Goal: Task Accomplishment & Management: Manage account settings

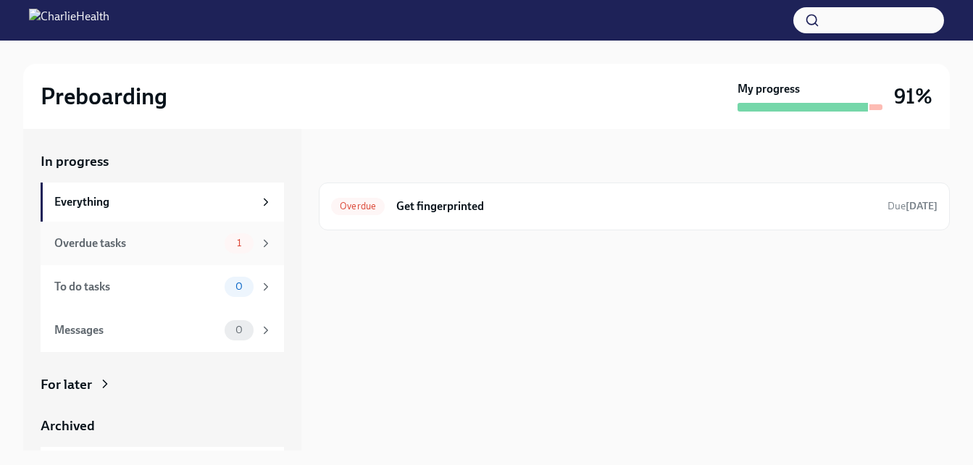
click at [96, 245] on div "Overdue tasks" at bounding box center [136, 244] width 164 height 16
click at [420, 204] on h6 "Get fingerprinted" at bounding box center [636, 207] width 480 height 16
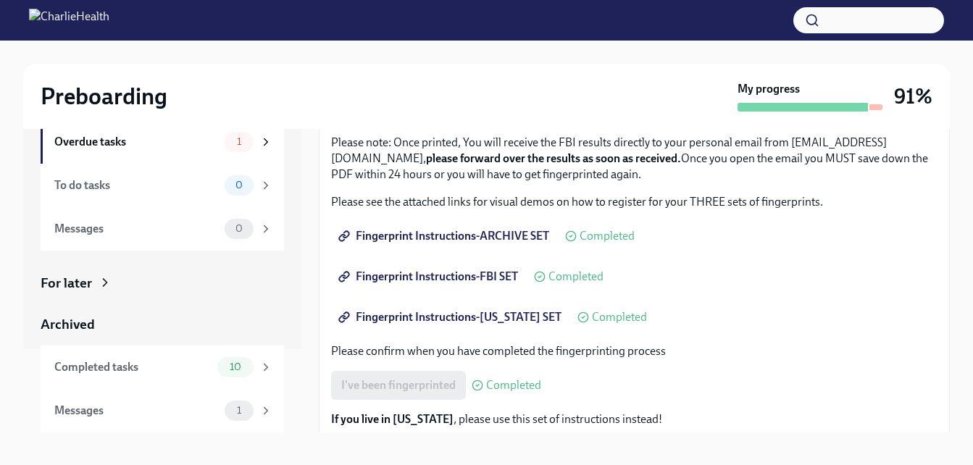
scroll to position [26, 0]
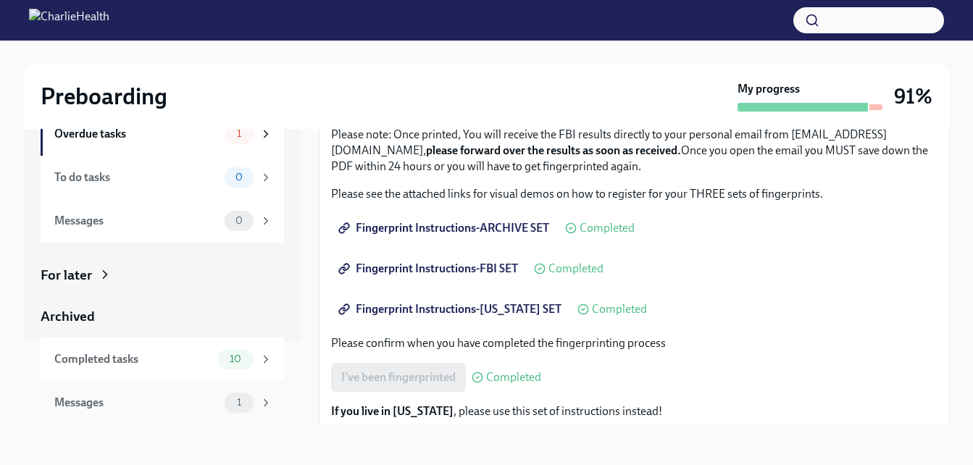
click at [149, 406] on div "Messages" at bounding box center [136, 403] width 164 height 16
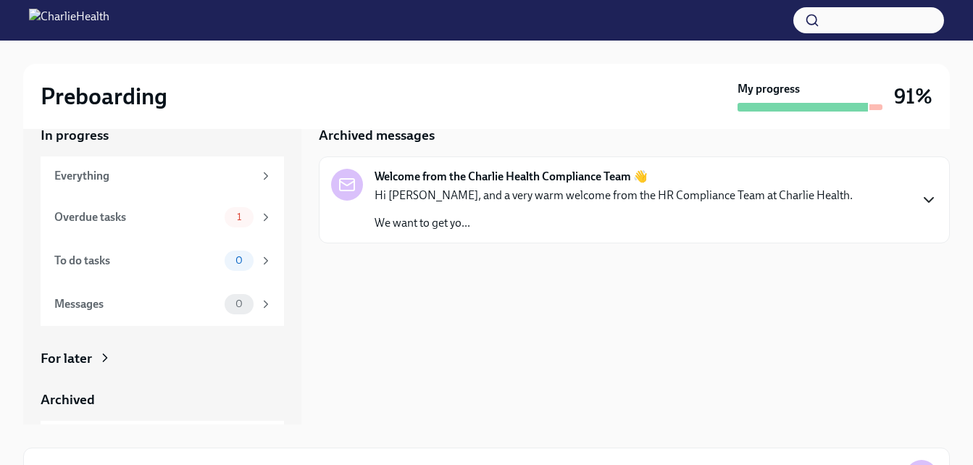
click at [924, 197] on icon "button" at bounding box center [928, 199] width 17 height 17
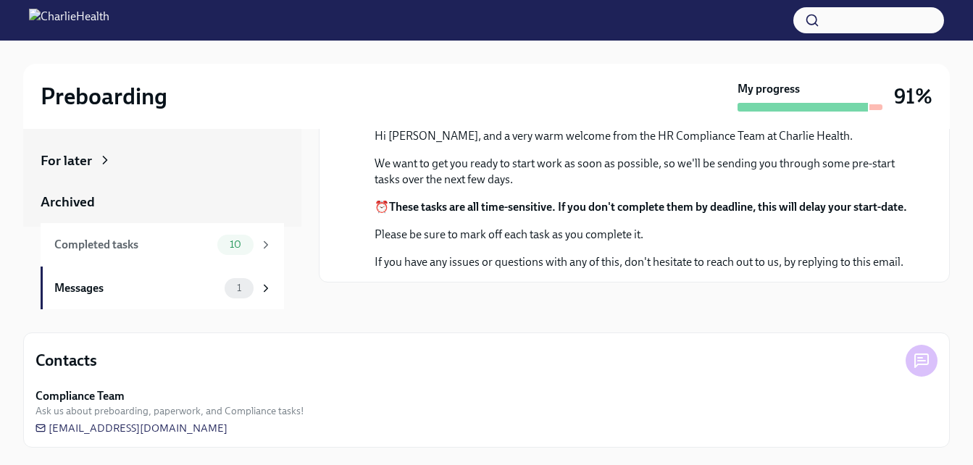
scroll to position [83, 0]
click at [104, 247] on div "Completed tasks" at bounding box center [132, 244] width 157 height 16
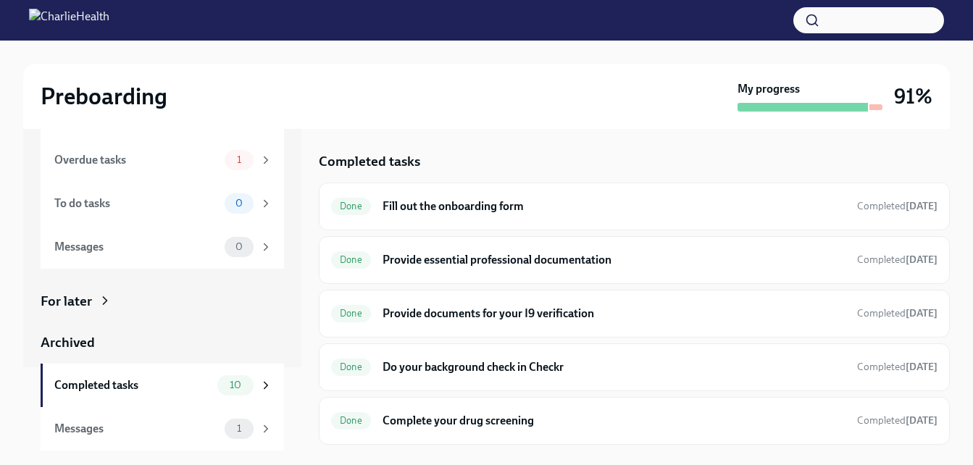
click at [83, 347] on div "Archived" at bounding box center [162, 342] width 243 height 19
click at [87, 298] on div "For later" at bounding box center [66, 301] width 51 height 19
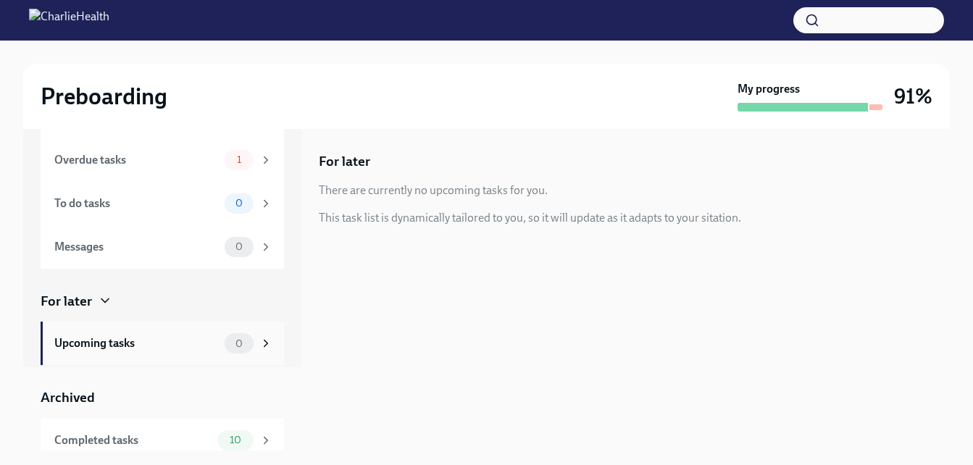
click at [165, 347] on div "Upcoming tasks" at bounding box center [136, 344] width 164 height 16
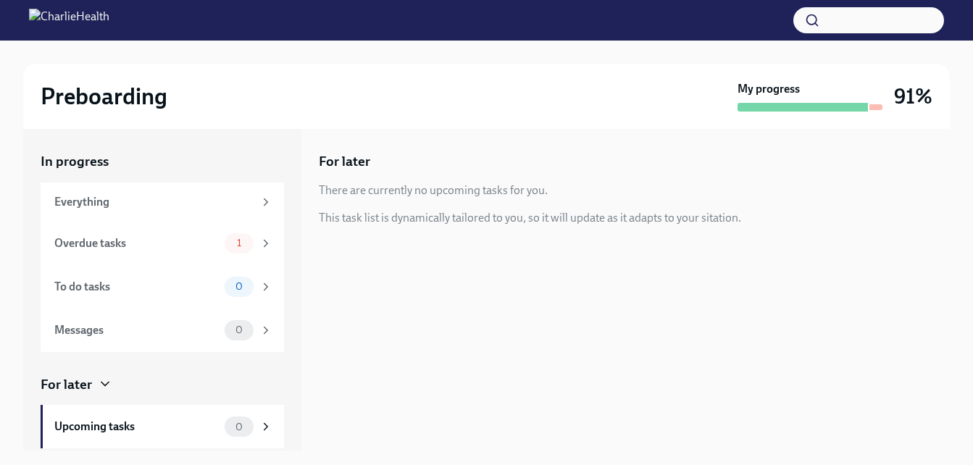
click at [829, 24] on button "button" at bounding box center [868, 20] width 151 height 26
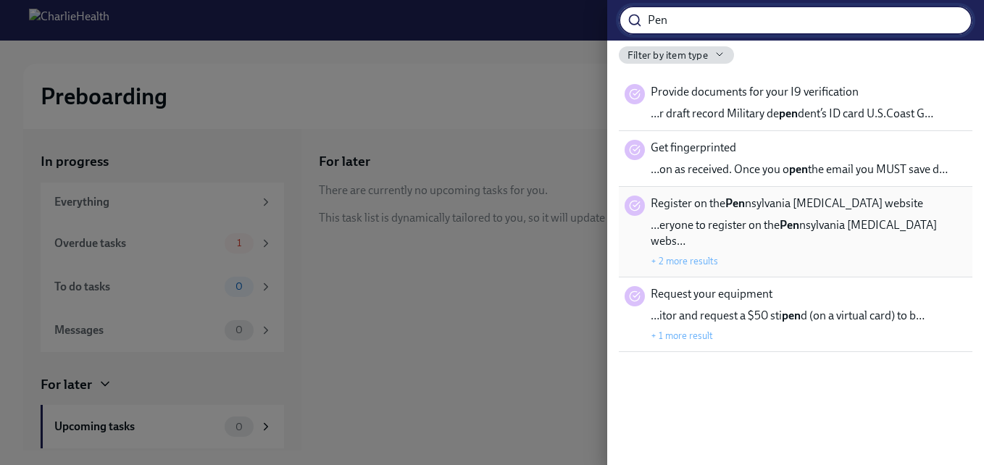
type input "Pen"
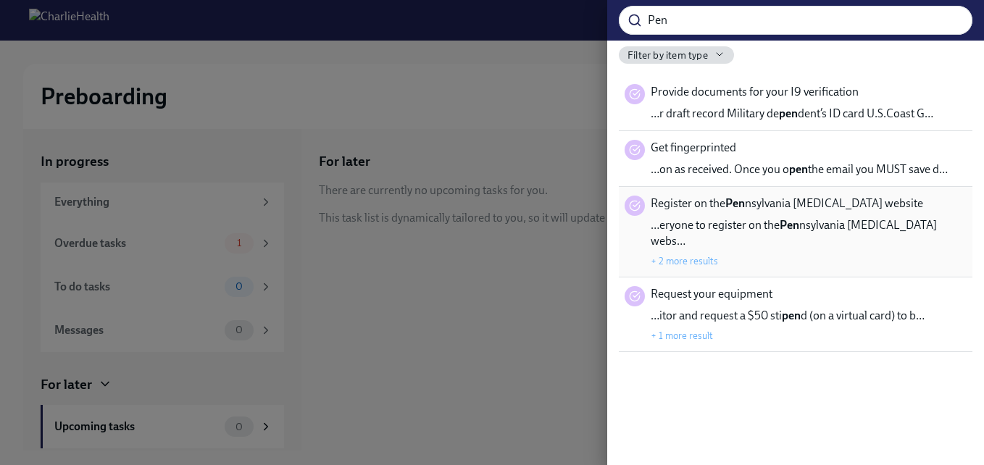
click at [715, 233] on span "…eryone to register on the Pen nsylvania [MEDICAL_DATA] webs…" at bounding box center [809, 233] width 316 height 32
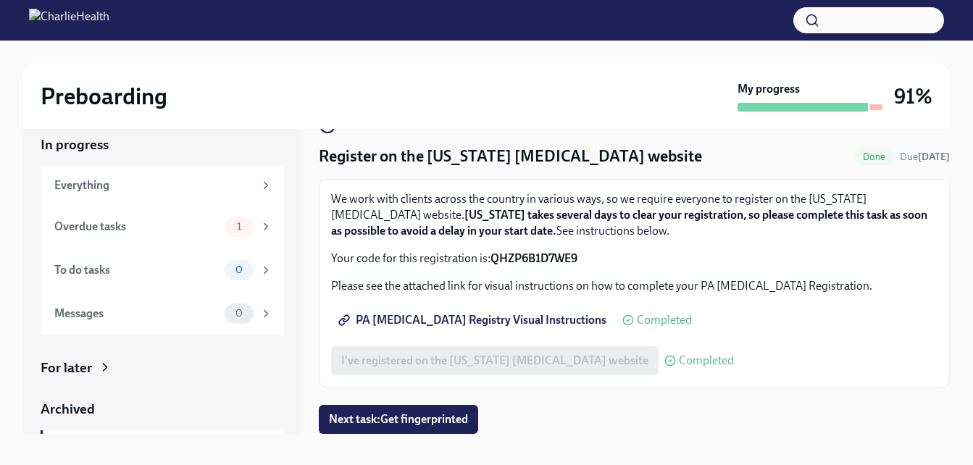
scroll to position [26, 0]
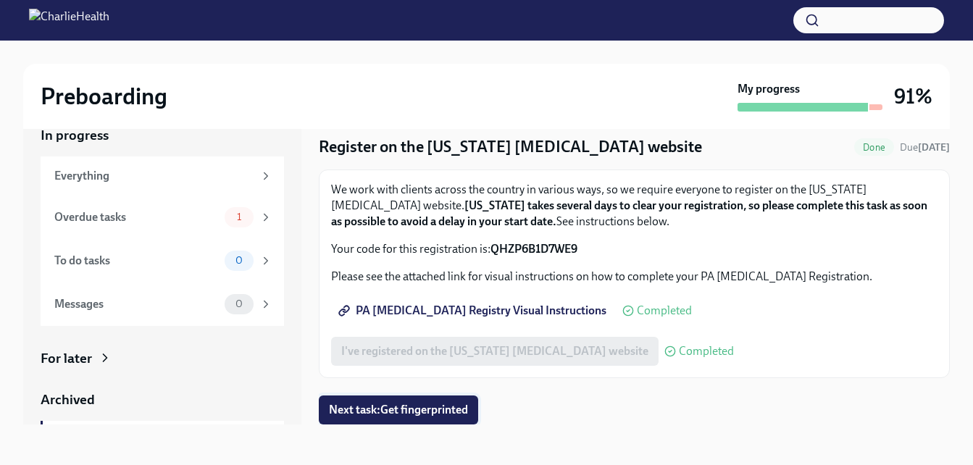
click at [396, 415] on span "Next task : Get fingerprinted" at bounding box center [398, 410] width 139 height 14
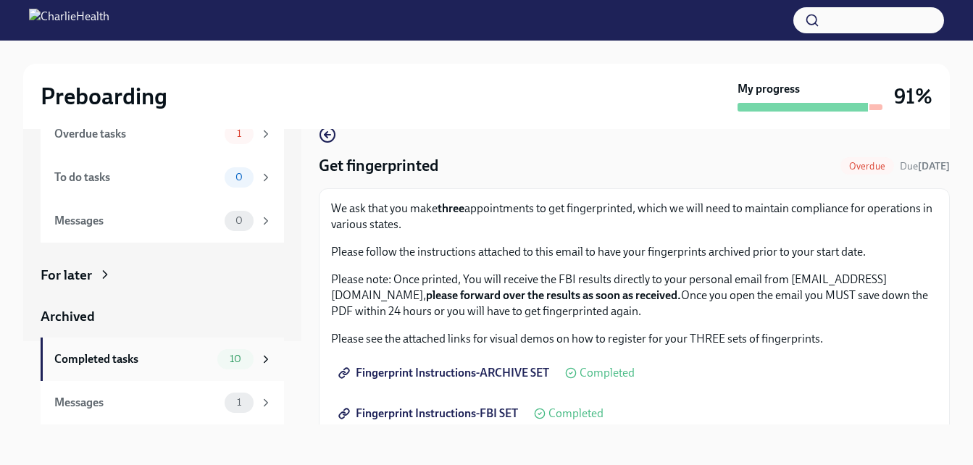
click at [162, 357] on div "Completed tasks" at bounding box center [132, 359] width 157 height 16
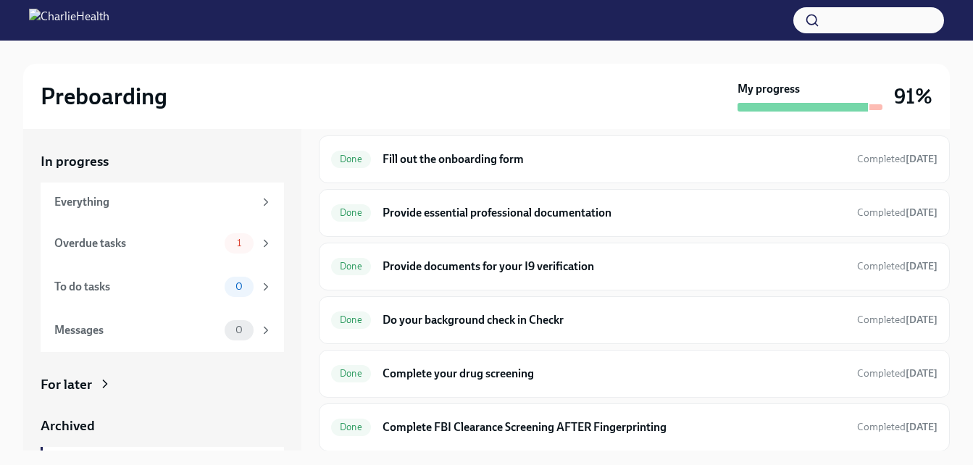
scroll to position [217, 0]
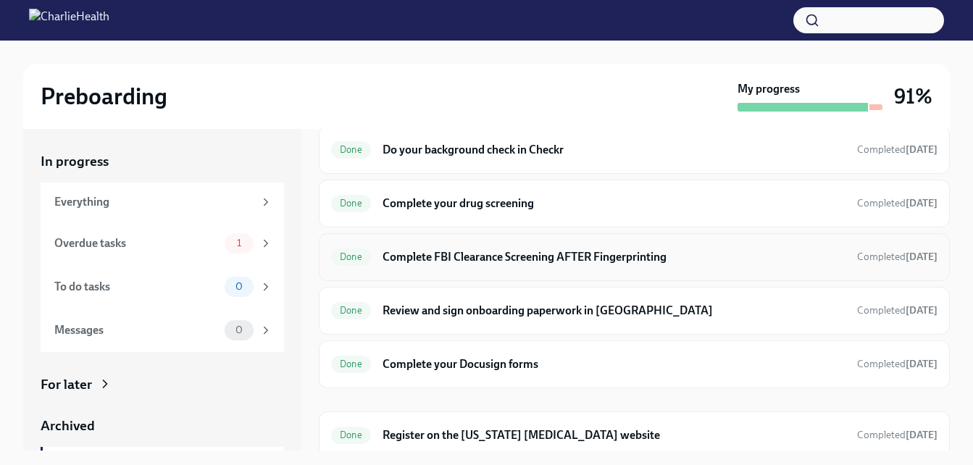
click at [503, 254] on h6 "Complete FBI Clearance Screening AFTER Fingerprinting" at bounding box center [614, 257] width 463 height 16
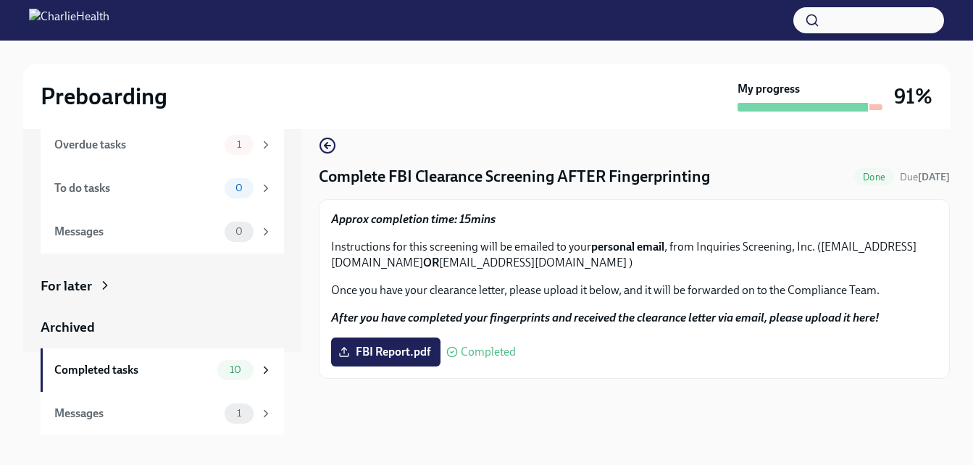
scroll to position [26, 0]
